Goal: Transaction & Acquisition: Purchase product/service

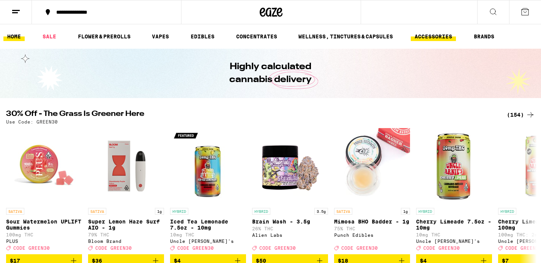
click at [437, 37] on link "ACCESSORIES" at bounding box center [433, 36] width 45 height 9
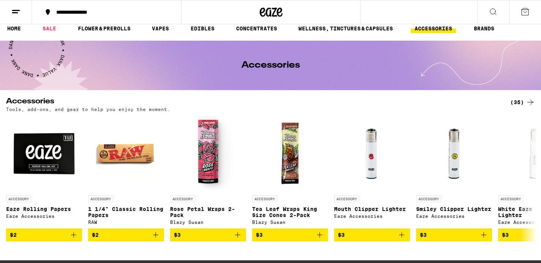
scroll to position [8, 0]
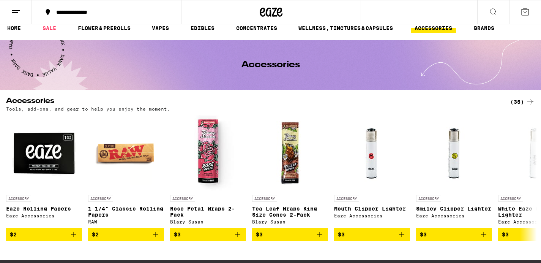
click at [518, 101] on div "(35)" at bounding box center [522, 101] width 25 height 9
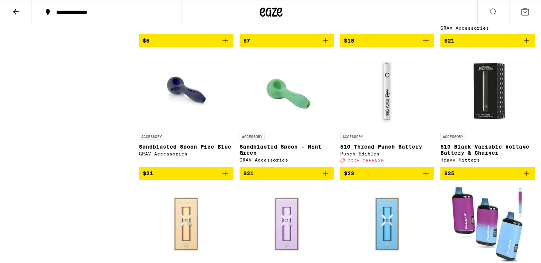
scroll to position [710, 0]
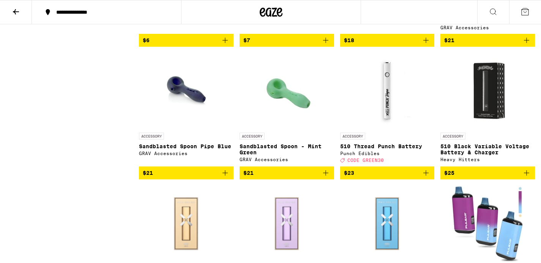
click at [528, 177] on icon "Add to bag" at bounding box center [526, 172] width 9 height 9
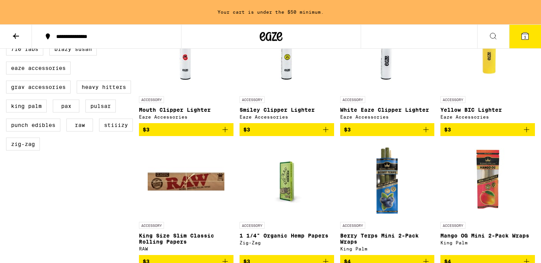
scroll to position [0, 0]
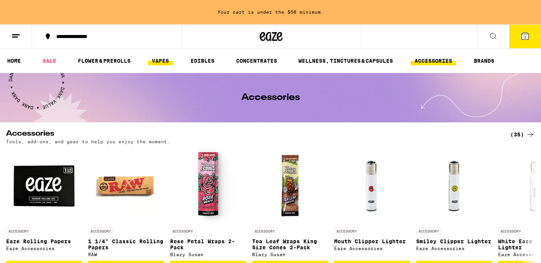
click at [157, 62] on link "VAPES" at bounding box center [160, 60] width 25 height 9
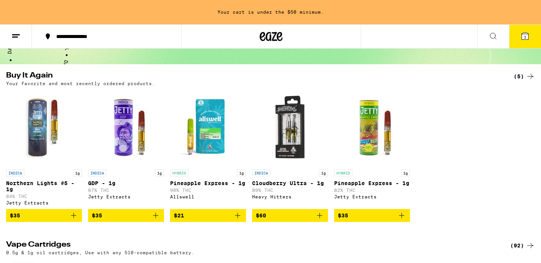
scroll to position [68, 0]
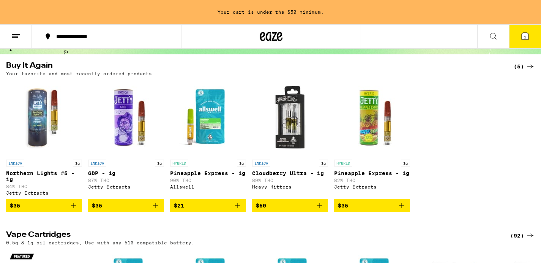
click at [73, 209] on icon "Add to bag" at bounding box center [73, 205] width 9 height 9
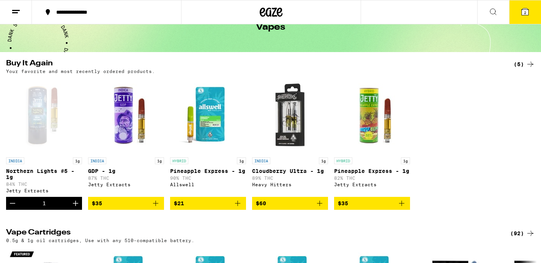
scroll to position [0, 0]
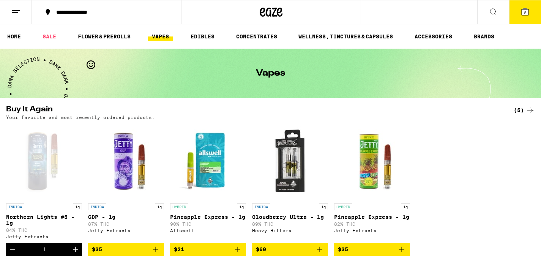
click at [492, 13] on icon at bounding box center [493, 11] width 9 height 9
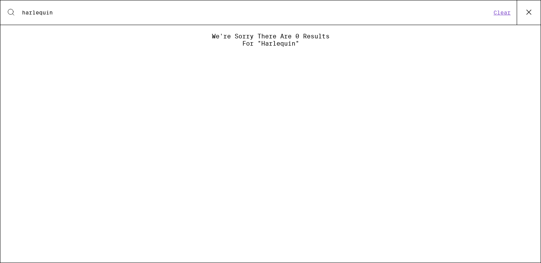
type input "harlequin"
drag, startPoint x: 58, startPoint y: 14, endPoint x: 13, endPoint y: 10, distance: 44.6
click at [13, 10] on div "Search for Products harlequin Clear" at bounding box center [270, 12] width 540 height 24
drag, startPoint x: 67, startPoint y: 10, endPoint x: -6, endPoint y: 9, distance: 72.9
click at [0, 0] on html "**********" at bounding box center [270, 0] width 541 height 0
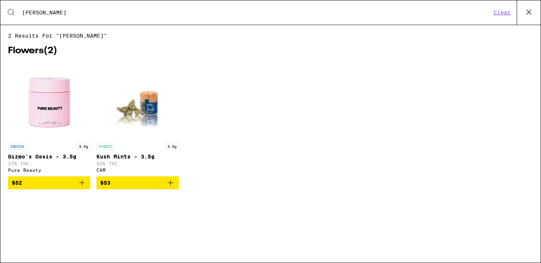
type input "[PERSON_NAME]"
drag, startPoint x: 57, startPoint y: 11, endPoint x: -6, endPoint y: 11, distance: 62.3
click at [0, 0] on html "**********" at bounding box center [270, 0] width 541 height 0
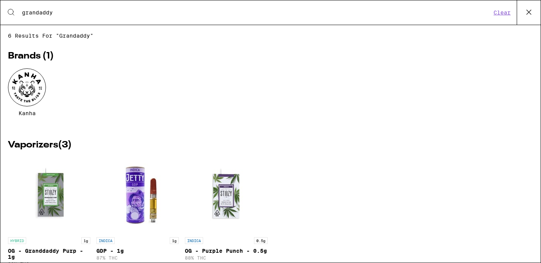
type input "grandaddy"
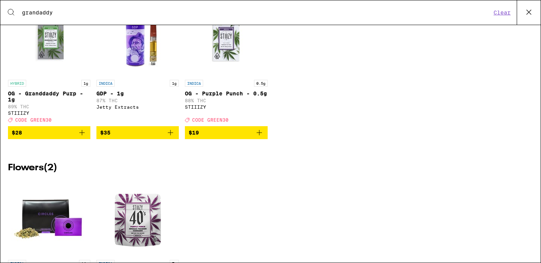
scroll to position [119, 0]
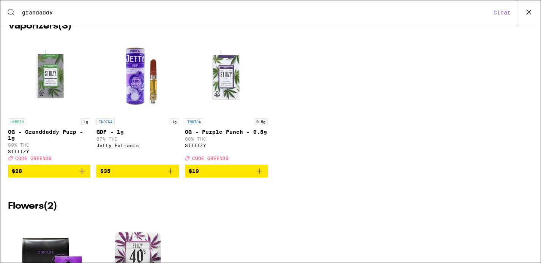
click at [129, 175] on span "$35" at bounding box center [137, 170] width 75 height 9
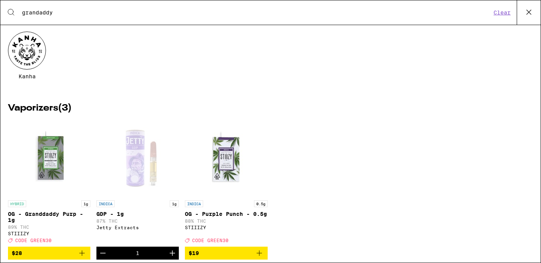
scroll to position [11, 0]
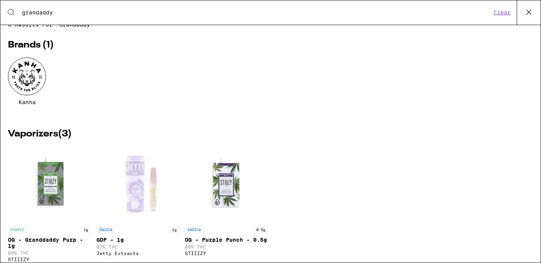
click at [531, 11] on icon at bounding box center [528, 11] width 11 height 11
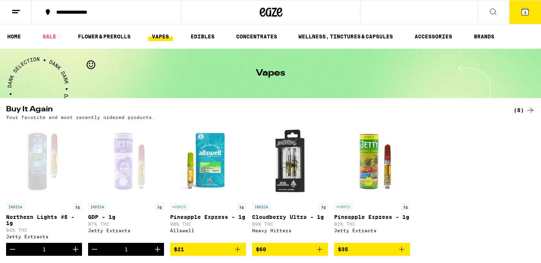
click at [492, 11] on icon at bounding box center [493, 11] width 9 height 9
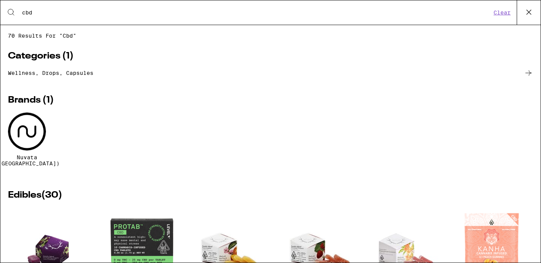
type input "cbd"
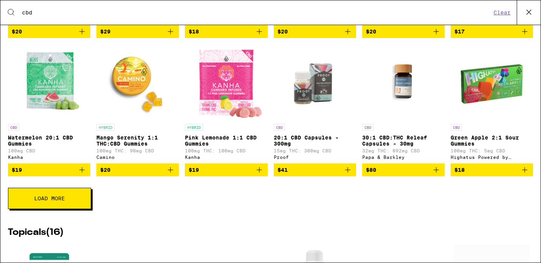
scroll to position [300, 0]
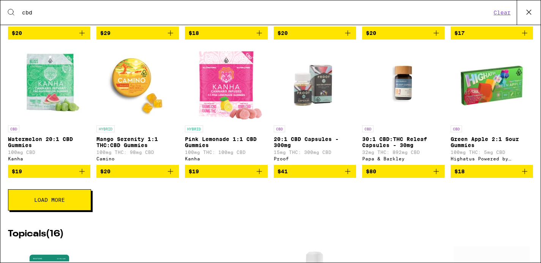
click at [347, 175] on icon "Add to bag" at bounding box center [347, 171] width 9 height 9
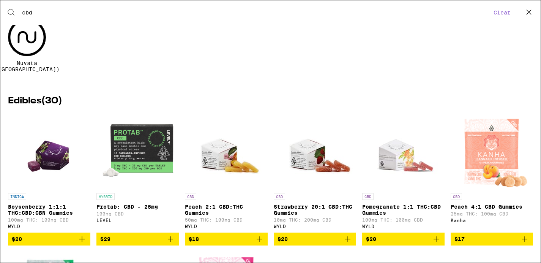
scroll to position [0, 0]
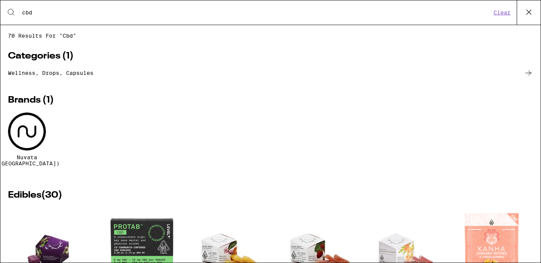
click at [507, 15] on button "Clear" at bounding box center [502, 12] width 22 height 7
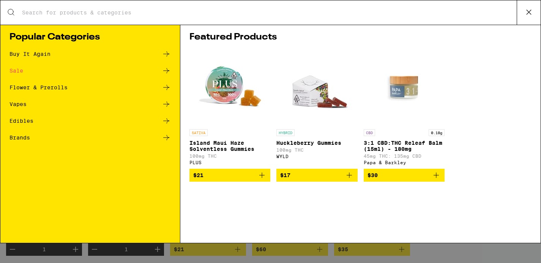
click at [16, 105] on div "Vapes" at bounding box center [17, 103] width 17 height 5
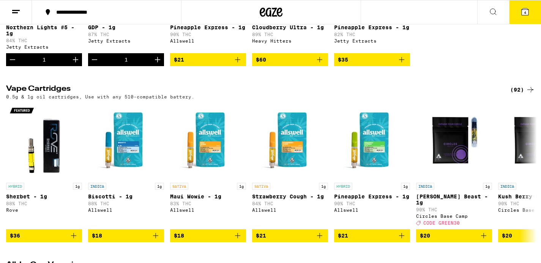
scroll to position [196, 0]
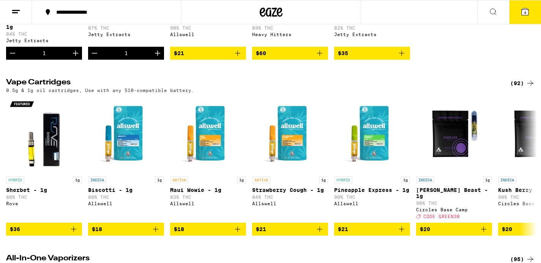
click at [518, 88] on div "(92)" at bounding box center [522, 83] width 25 height 9
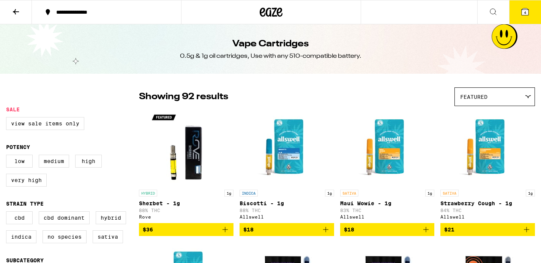
scroll to position [8, 0]
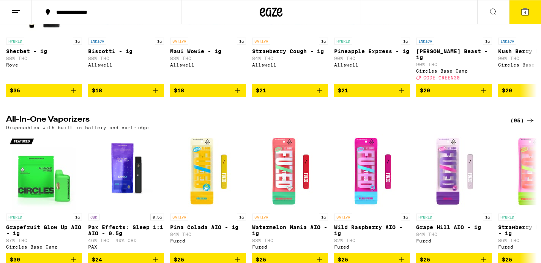
scroll to position [336, 0]
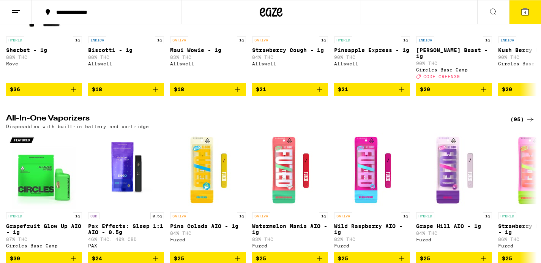
click at [519, 124] on div "(95)" at bounding box center [522, 119] width 25 height 9
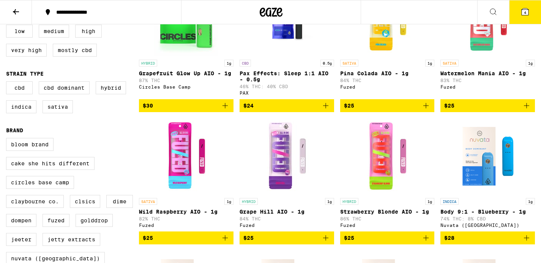
scroll to position [172, 0]
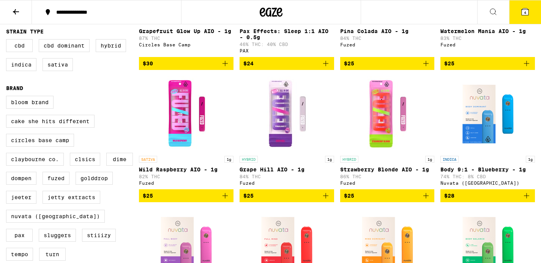
click at [485, 200] on span "$28" at bounding box center [487, 195] width 87 height 9
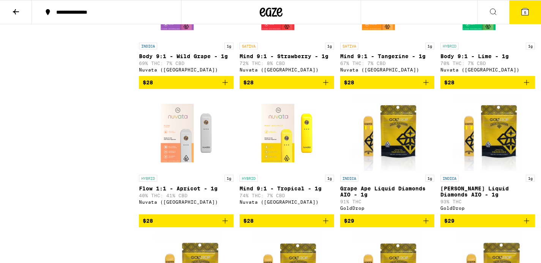
scroll to position [420, 0]
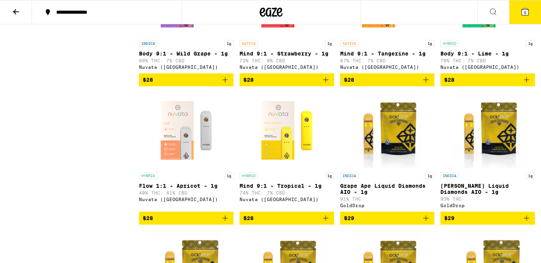
click at [177, 222] on span "$28" at bounding box center [186, 217] width 87 height 9
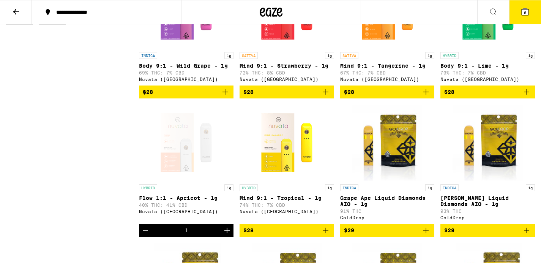
scroll to position [408, 0]
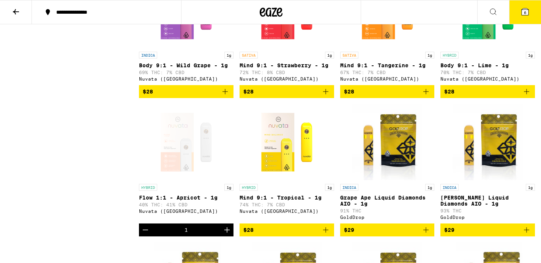
click at [290, 223] on link "HYBRID 1g Mind 9:1 - Tropical - 1g 74% THC: 7% CBD Nuvata ([GEOGRAPHIC_DATA])" at bounding box center [287, 163] width 95 height 119
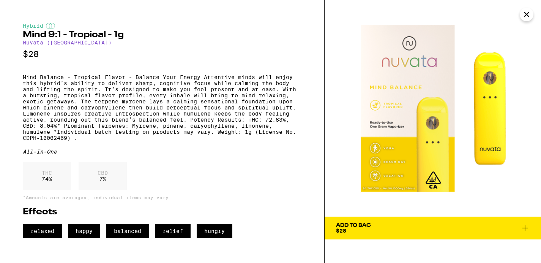
click at [527, 14] on icon "Close" at bounding box center [527, 15] width 4 height 4
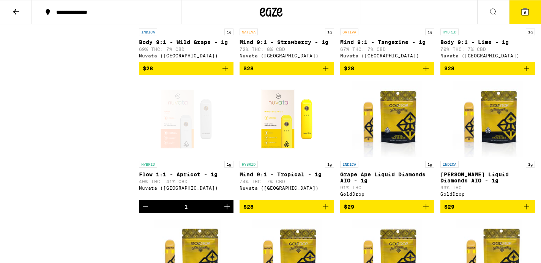
scroll to position [412, 0]
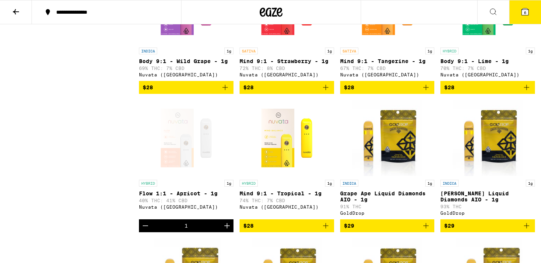
click at [254, 230] on span "$28" at bounding box center [286, 225] width 87 height 9
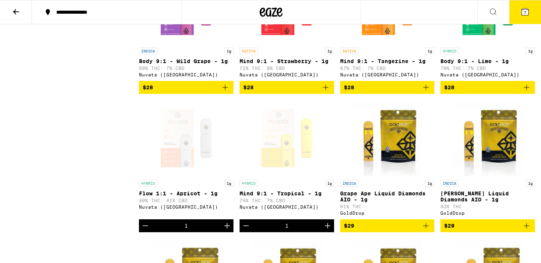
click at [522, 14] on icon at bounding box center [525, 11] width 7 height 7
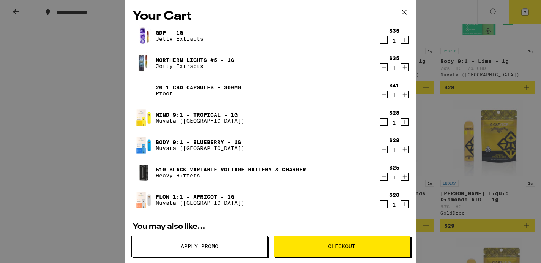
click at [385, 41] on icon "Decrement" at bounding box center [383, 39] width 7 height 9
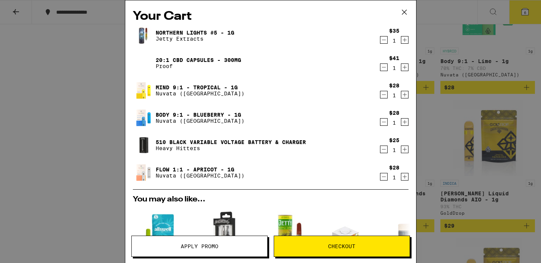
click at [385, 177] on icon "Decrement" at bounding box center [384, 177] width 4 height 0
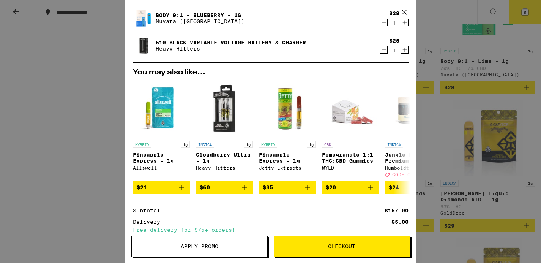
scroll to position [169, 0]
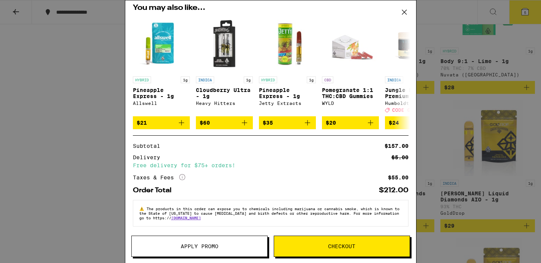
click at [335, 244] on span "Checkout" at bounding box center [341, 245] width 27 height 5
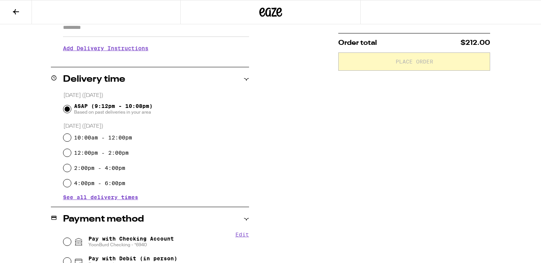
scroll to position [177, 0]
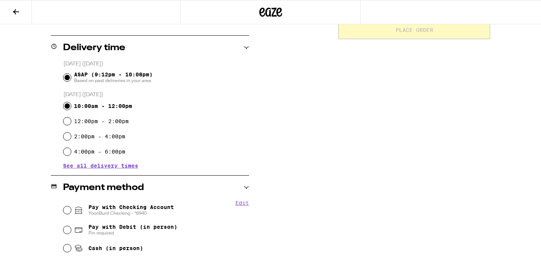
click at [67, 107] on input "10:00am - 12:00pm" at bounding box center [67, 106] width 8 height 8
radio input "true"
click at [67, 152] on input "4:00pm - 6:00pm" at bounding box center [67, 152] width 8 height 8
radio input "true"
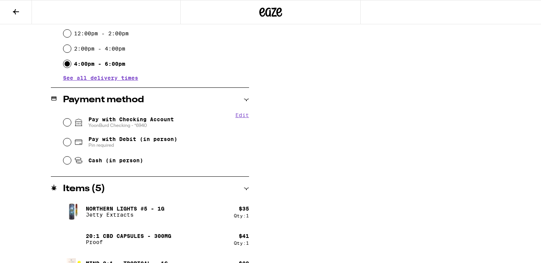
scroll to position [278, 0]
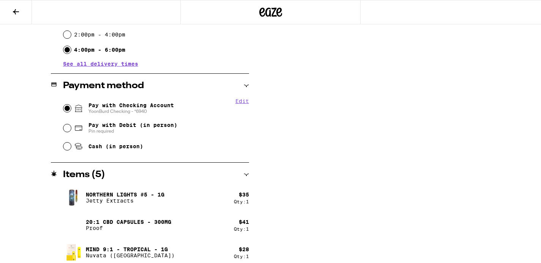
click at [66, 107] on input "Pay with Checking Account YoonBurd Checking - *6940" at bounding box center [67, 108] width 8 height 8
radio input "true"
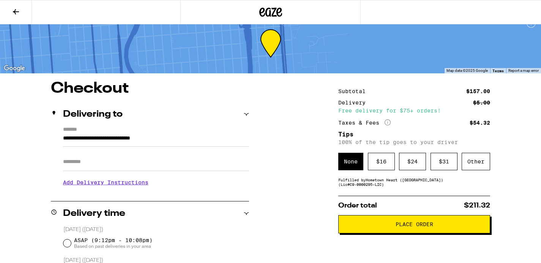
scroll to position [0, 0]
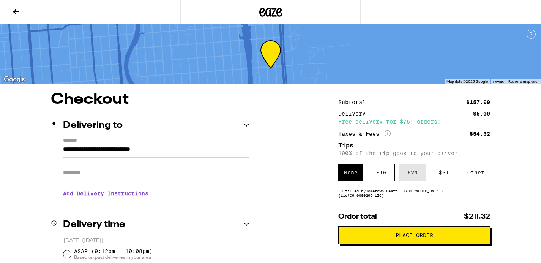
click at [410, 175] on div "$ 24" at bounding box center [412, 172] width 27 height 17
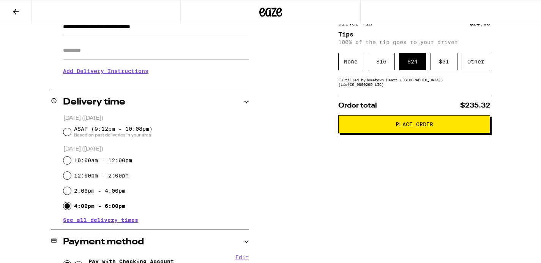
scroll to position [92, 0]
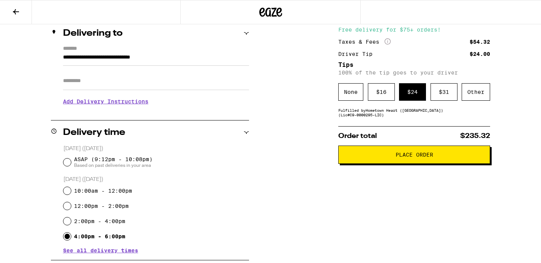
click at [414, 157] on span "Place Order" at bounding box center [415, 154] width 38 height 5
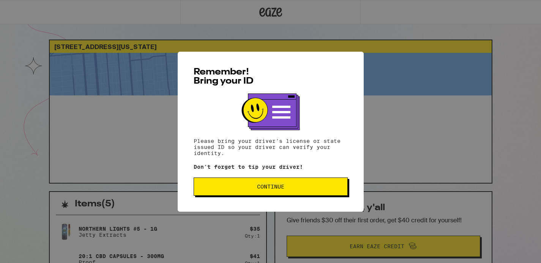
click at [309, 187] on span "Continue" at bounding box center [270, 186] width 141 height 5
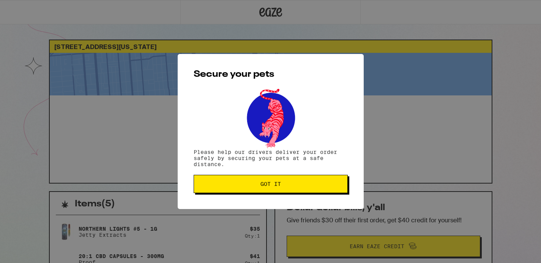
click at [309, 186] on span "Got it" at bounding box center [270, 183] width 141 height 5
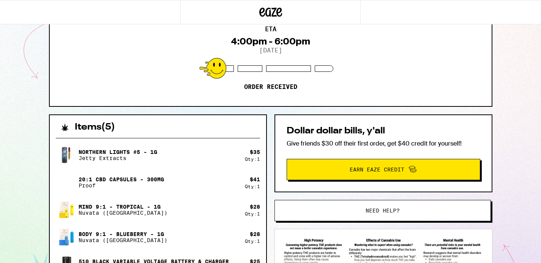
scroll to position [57, 0]
